Goal: Transaction & Acquisition: Purchase product/service

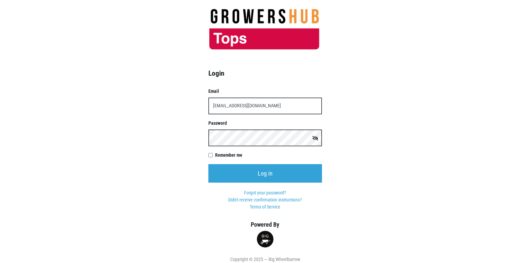
type input "[EMAIL_ADDRESS][DOMAIN_NAME]"
click at [208, 164] on input "Log in" at bounding box center [265, 173] width 114 height 18
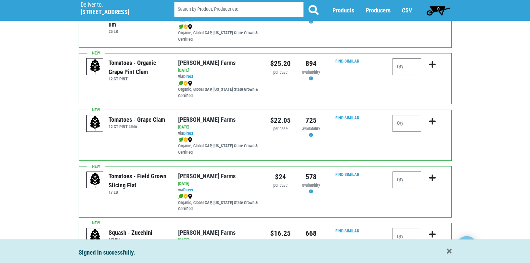
scroll to position [370, 0]
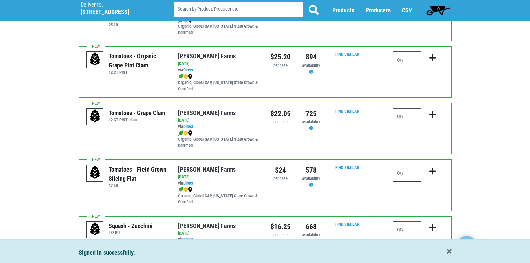
click at [411, 173] on input "number" at bounding box center [406, 173] width 29 height 17
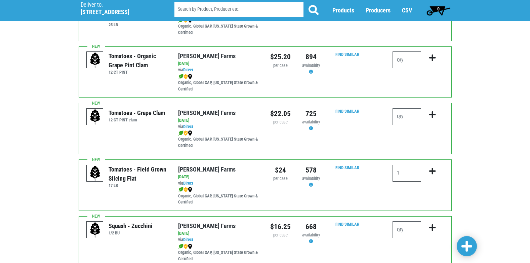
type input "1"
click at [431, 171] on icon "submit" at bounding box center [432, 170] width 6 height 7
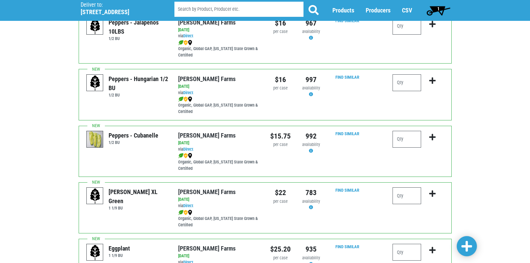
scroll to position [982, 0]
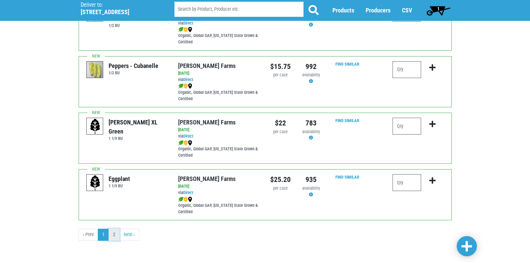
click at [111, 238] on link "2" at bounding box center [114, 235] width 11 height 12
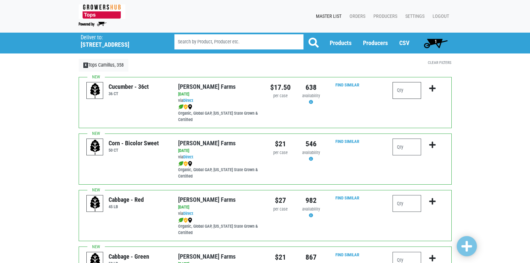
click at [404, 94] on input "number" at bounding box center [406, 90] width 29 height 17
type input "2"
click at [432, 89] on icon "submit" at bounding box center [432, 88] width 6 height 7
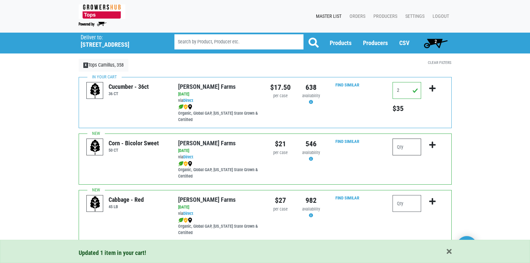
click at [417, 148] on input "number" at bounding box center [406, 146] width 29 height 17
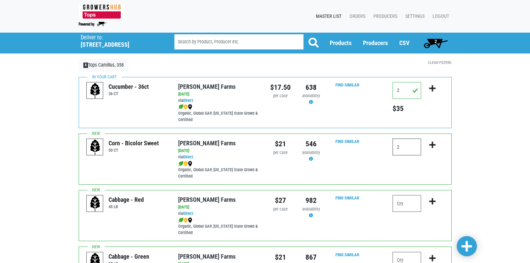
type input "2"
click at [431, 146] on icon "submit" at bounding box center [432, 144] width 6 height 7
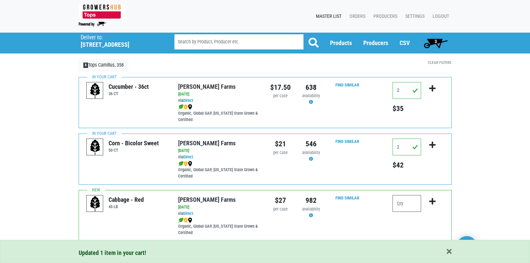
click at [435, 42] on span "3" at bounding box center [435, 41] width 2 height 5
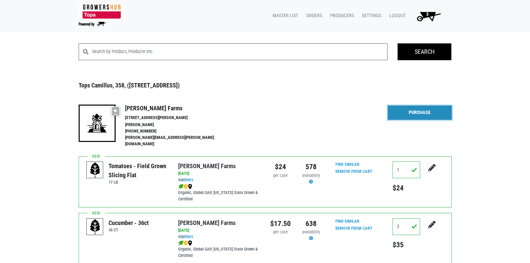
click at [422, 110] on link "Purchase" at bounding box center [420, 113] width 64 height 14
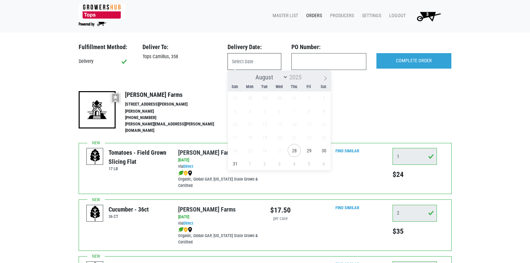
click at [260, 61] on input "text" at bounding box center [254, 61] width 54 height 17
click at [310, 149] on span "29" at bounding box center [308, 150] width 13 height 13
type input "2025-08-29"
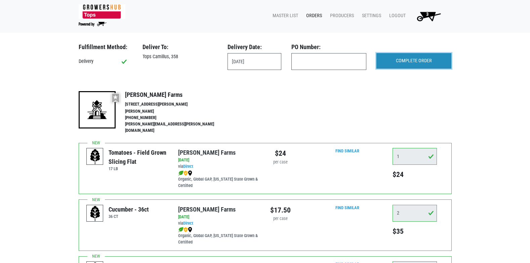
click at [405, 57] on input "COMPLETE ORDER" at bounding box center [413, 60] width 75 height 15
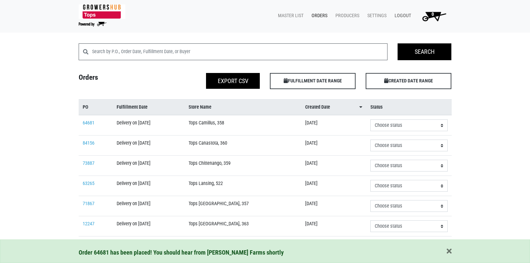
click at [399, 17] on link "Logout" at bounding box center [401, 15] width 25 height 13
